Goal: Task Accomplishment & Management: Manage account settings

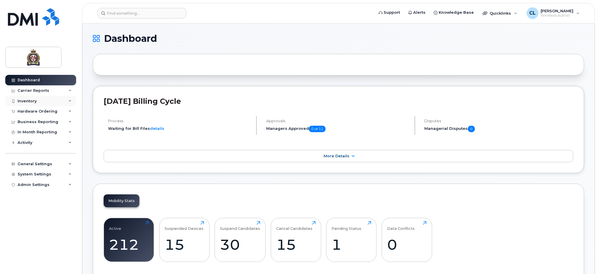
click at [29, 99] on div "Inventory" at bounding box center [27, 101] width 19 height 5
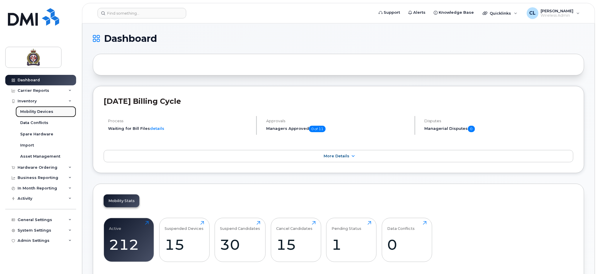
click at [47, 110] on div "Mobility Devices" at bounding box center [36, 111] width 33 height 5
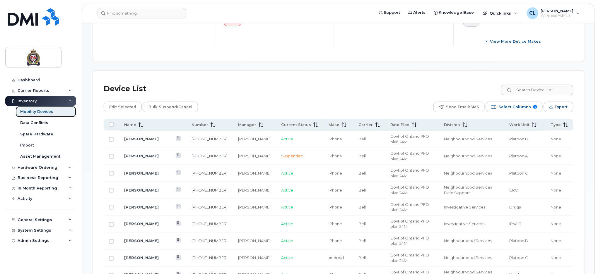
scroll to position [234, 0]
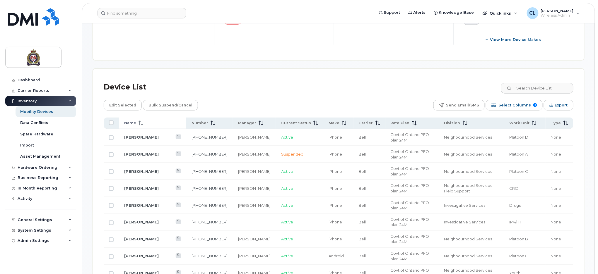
click at [132, 125] on span "Name" at bounding box center [130, 123] width 12 height 5
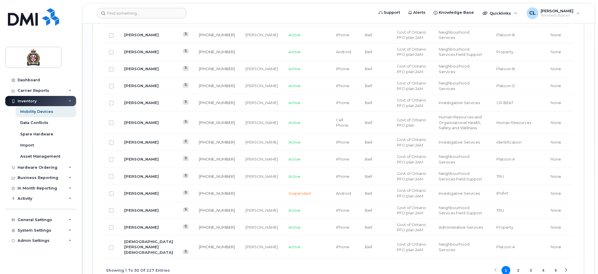
scroll to position [994, 0]
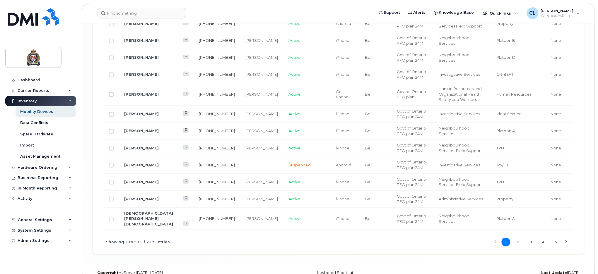
click at [518, 238] on button "2" at bounding box center [518, 242] width 9 height 9
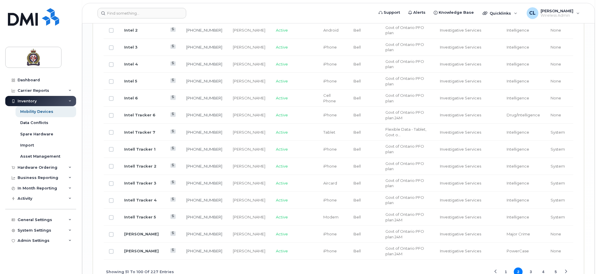
scroll to position [993, 0]
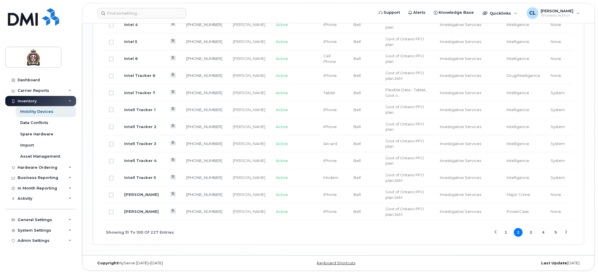
click at [542, 232] on button "4" at bounding box center [543, 232] width 9 height 9
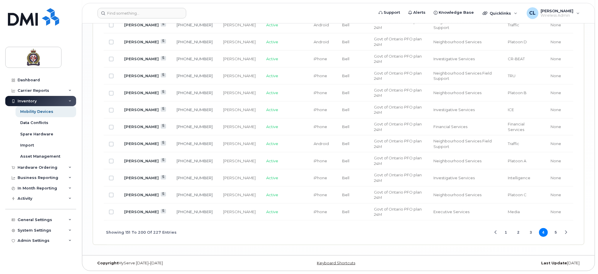
click at [530, 231] on button "3" at bounding box center [530, 232] width 9 height 9
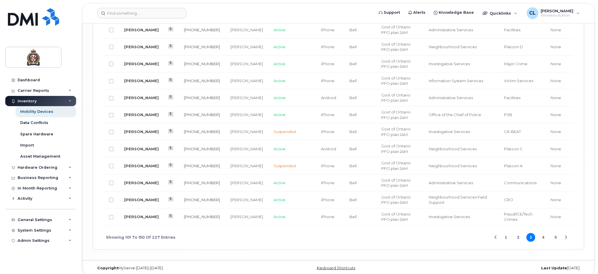
click at [545, 233] on button "4" at bounding box center [543, 237] width 9 height 9
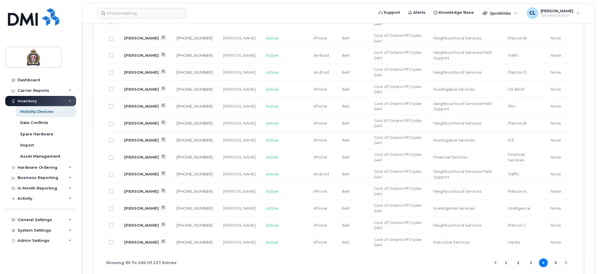
scroll to position [994, 0]
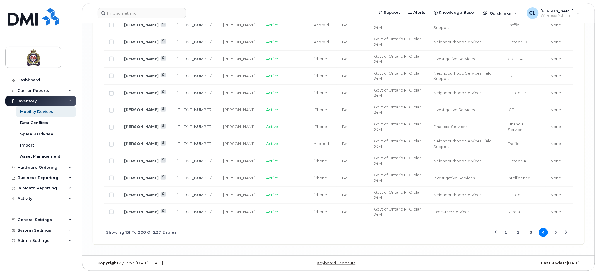
click at [519, 234] on button "2" at bounding box center [518, 232] width 9 height 9
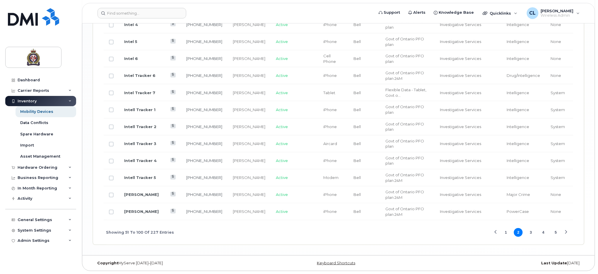
scroll to position [993, 0]
click at [505, 233] on button "1" at bounding box center [505, 232] width 9 height 9
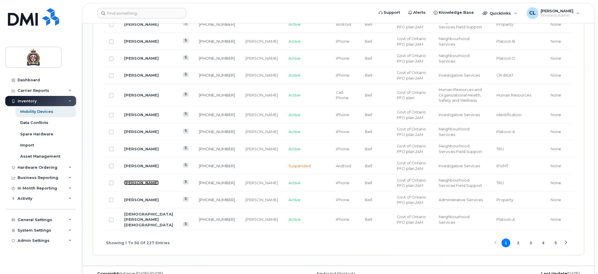
click at [137, 181] on link "[PERSON_NAME]" at bounding box center [141, 183] width 35 height 5
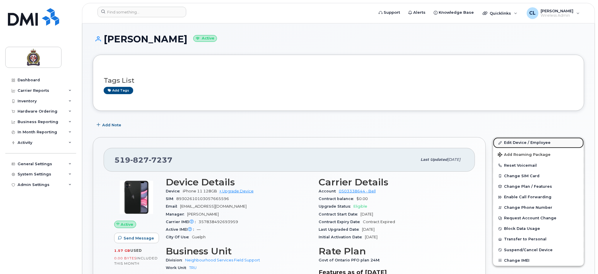
click at [530, 142] on link "Edit Device / Employee" at bounding box center [538, 143] width 91 height 11
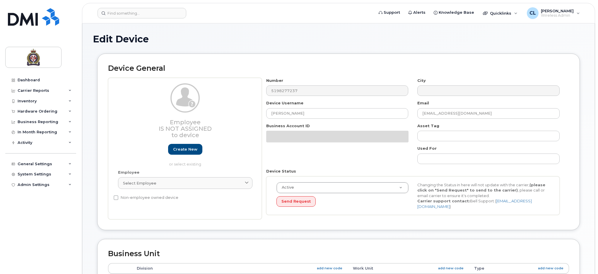
select select "159065"
select select "159075"
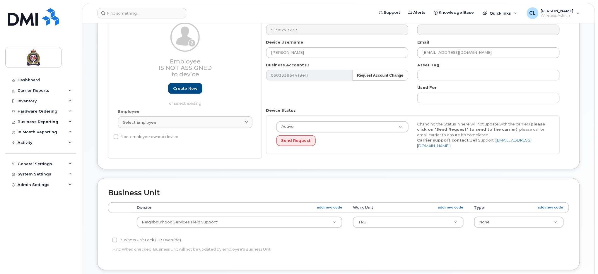
scroll to position [78, 0]
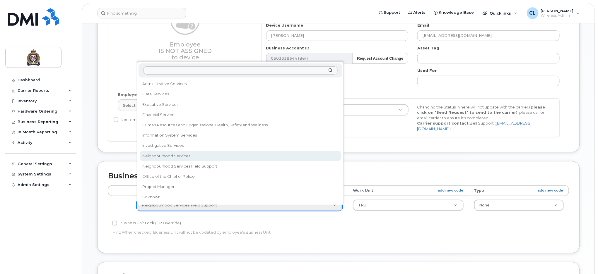
select select "159064"
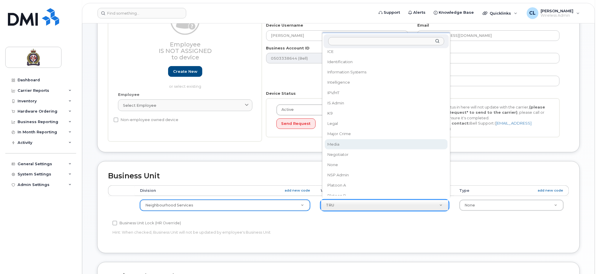
scroll to position [302, 0]
select select "159098"
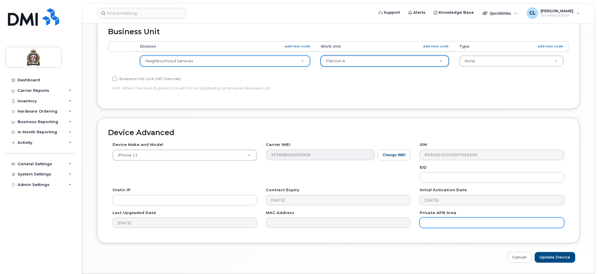
scroll to position [238, 0]
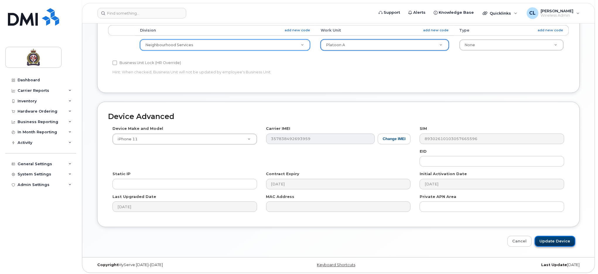
click at [550, 238] on input "Update Device" at bounding box center [554, 241] width 41 height 11
type input "Saving..."
